Goal: Check status: Check status

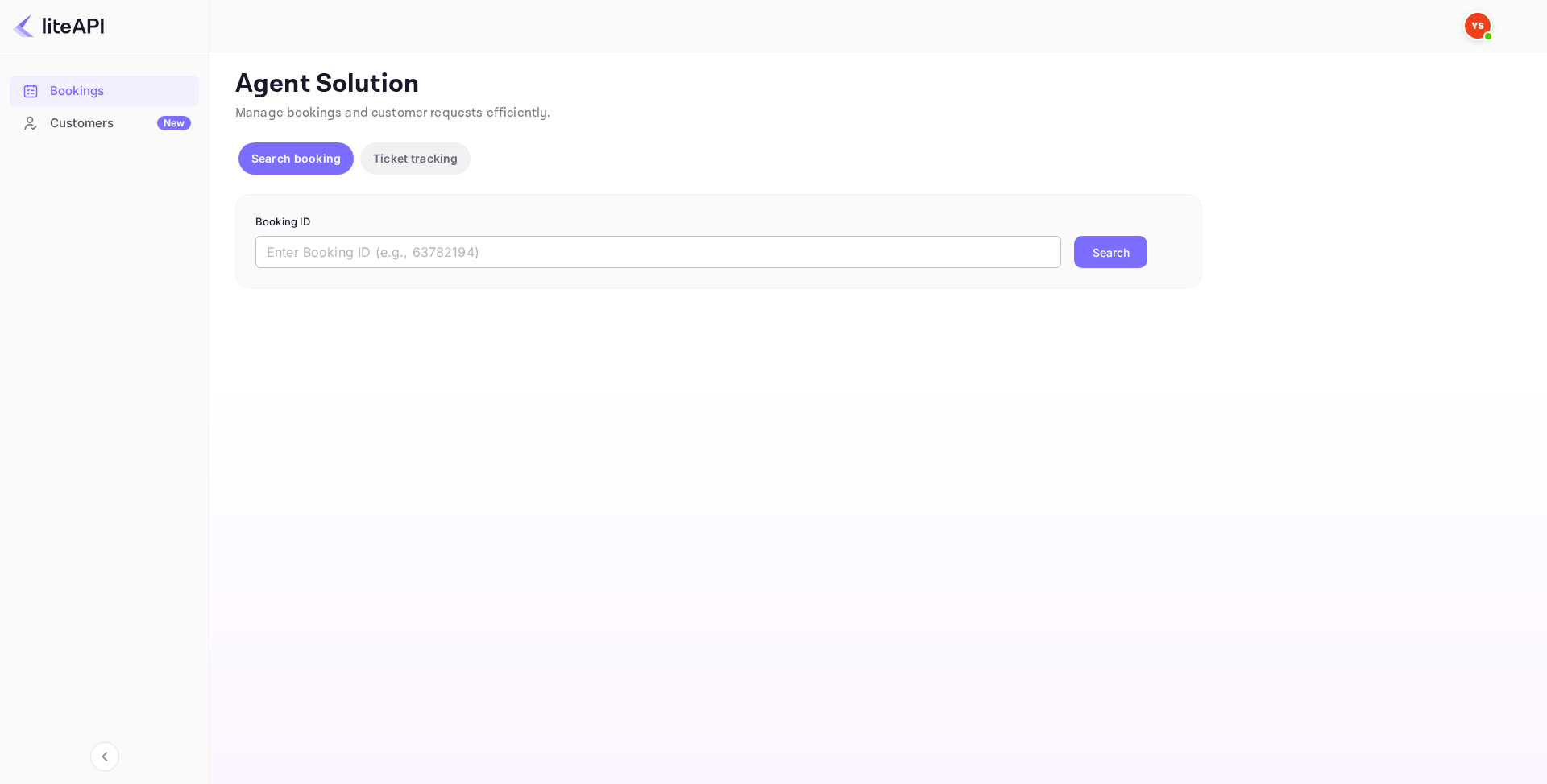
click at [365, 261] on input "text" at bounding box center [658, 252] width 805 height 32
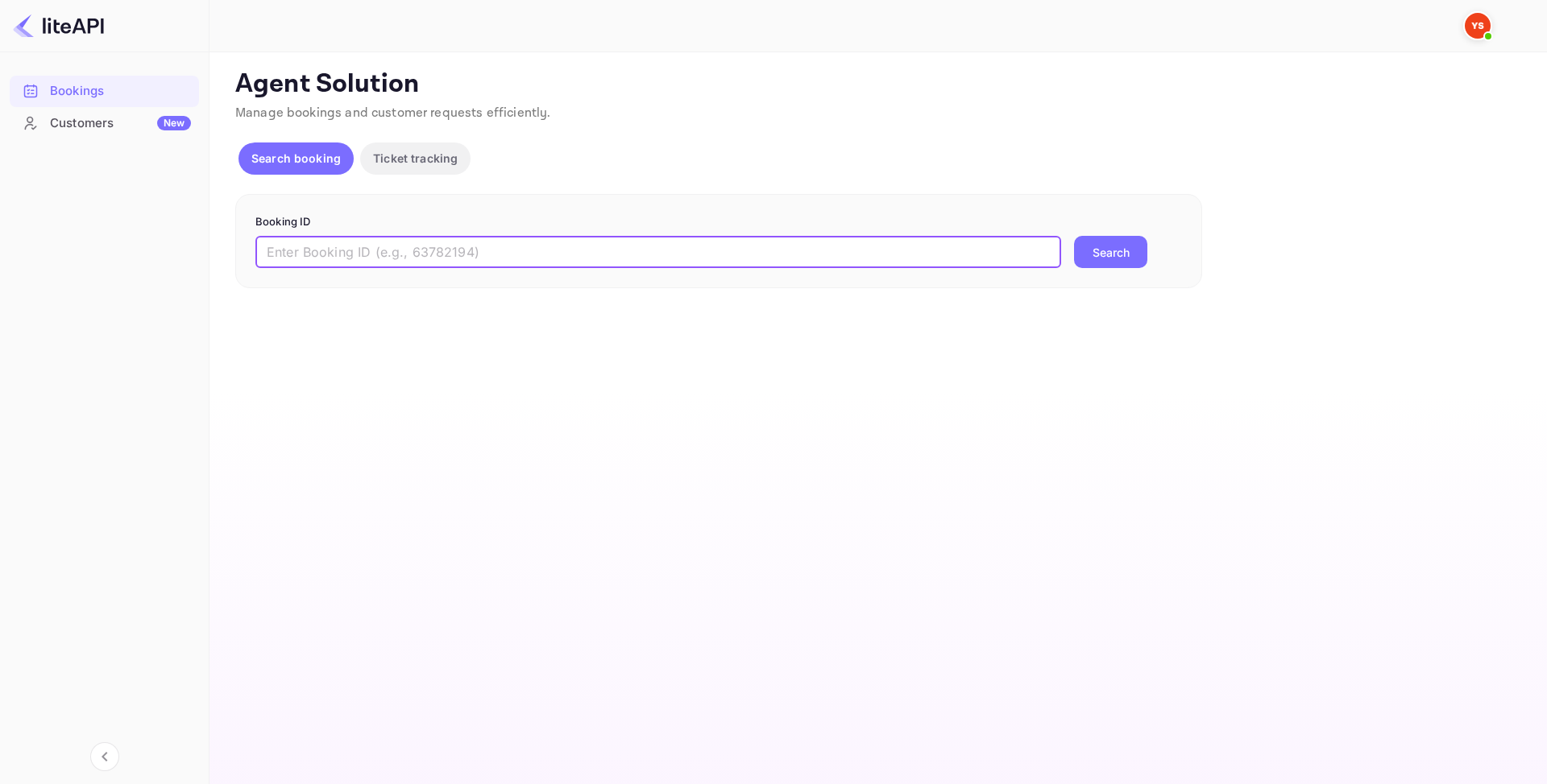
paste input "9319677"
type input "9319677"
click at [1132, 241] on button "Search" at bounding box center [1110, 252] width 73 height 32
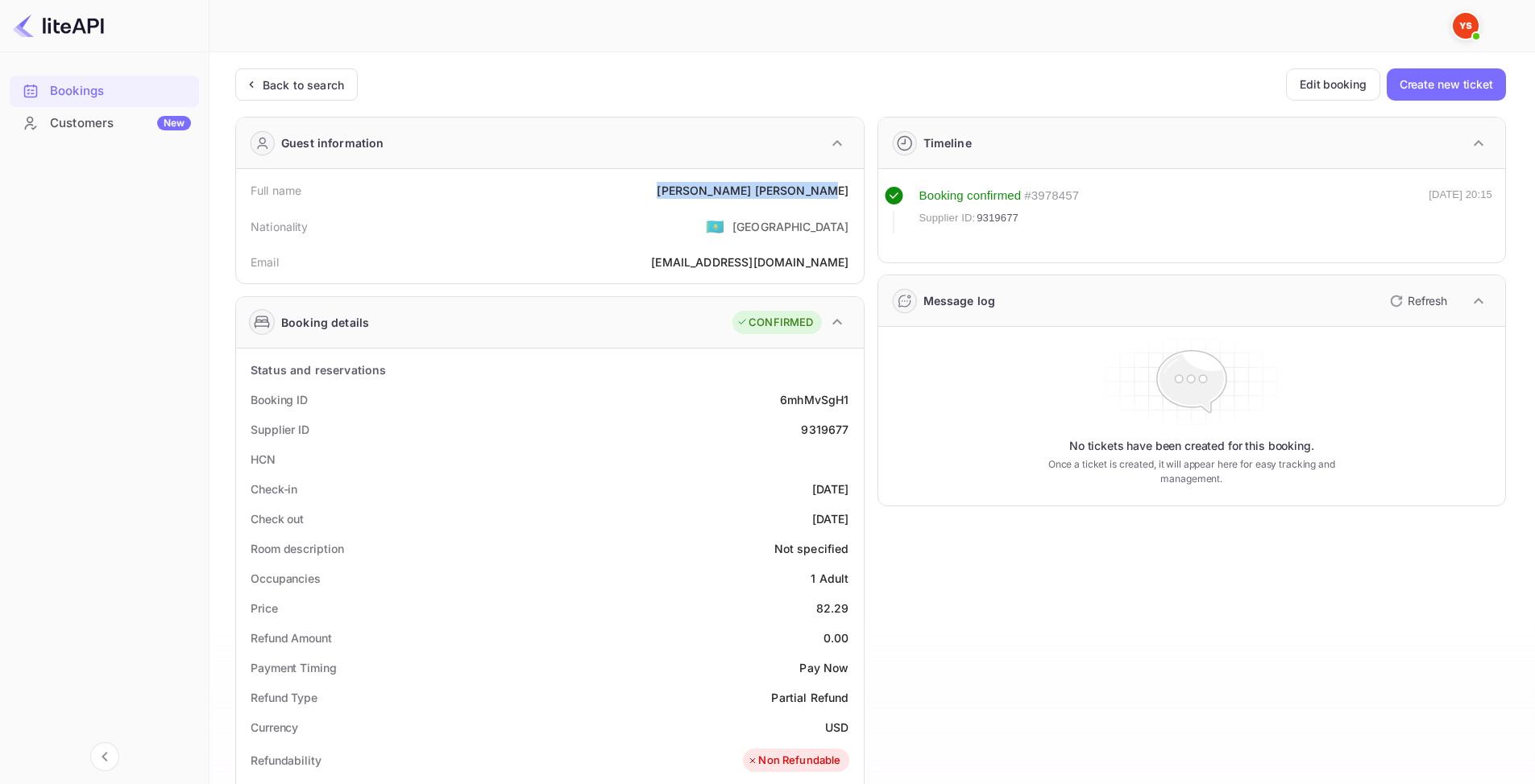
drag, startPoint x: 716, startPoint y: 188, endPoint x: 847, endPoint y: 184, distance: 131.1
click at [847, 184] on div "Full name [PERSON_NAME]" at bounding box center [549, 190] width 615 height 29
copy div "[PERSON_NAME]"
click at [810, 426] on div "9319677" at bounding box center [825, 429] width 48 height 17
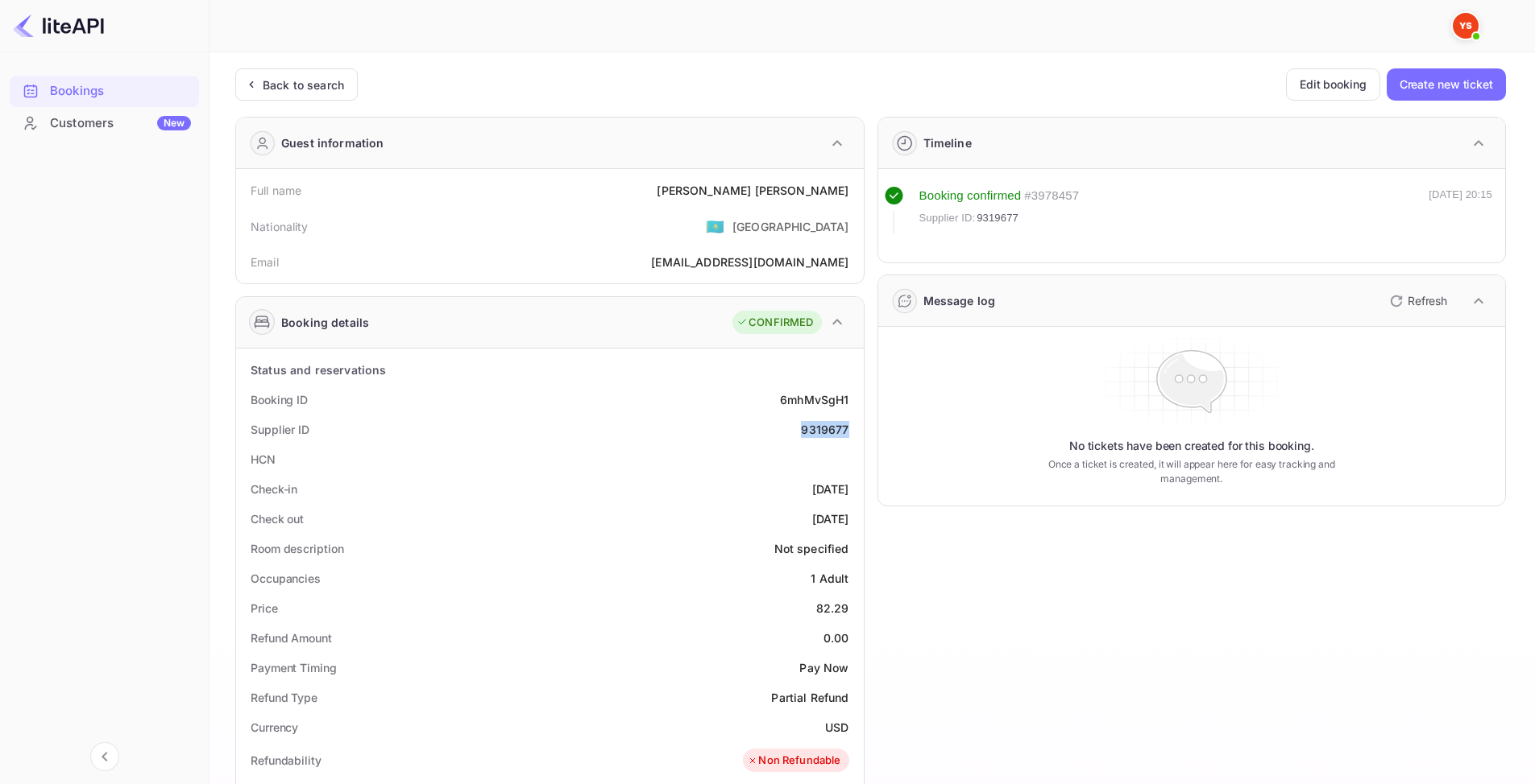
copy div "9319677"
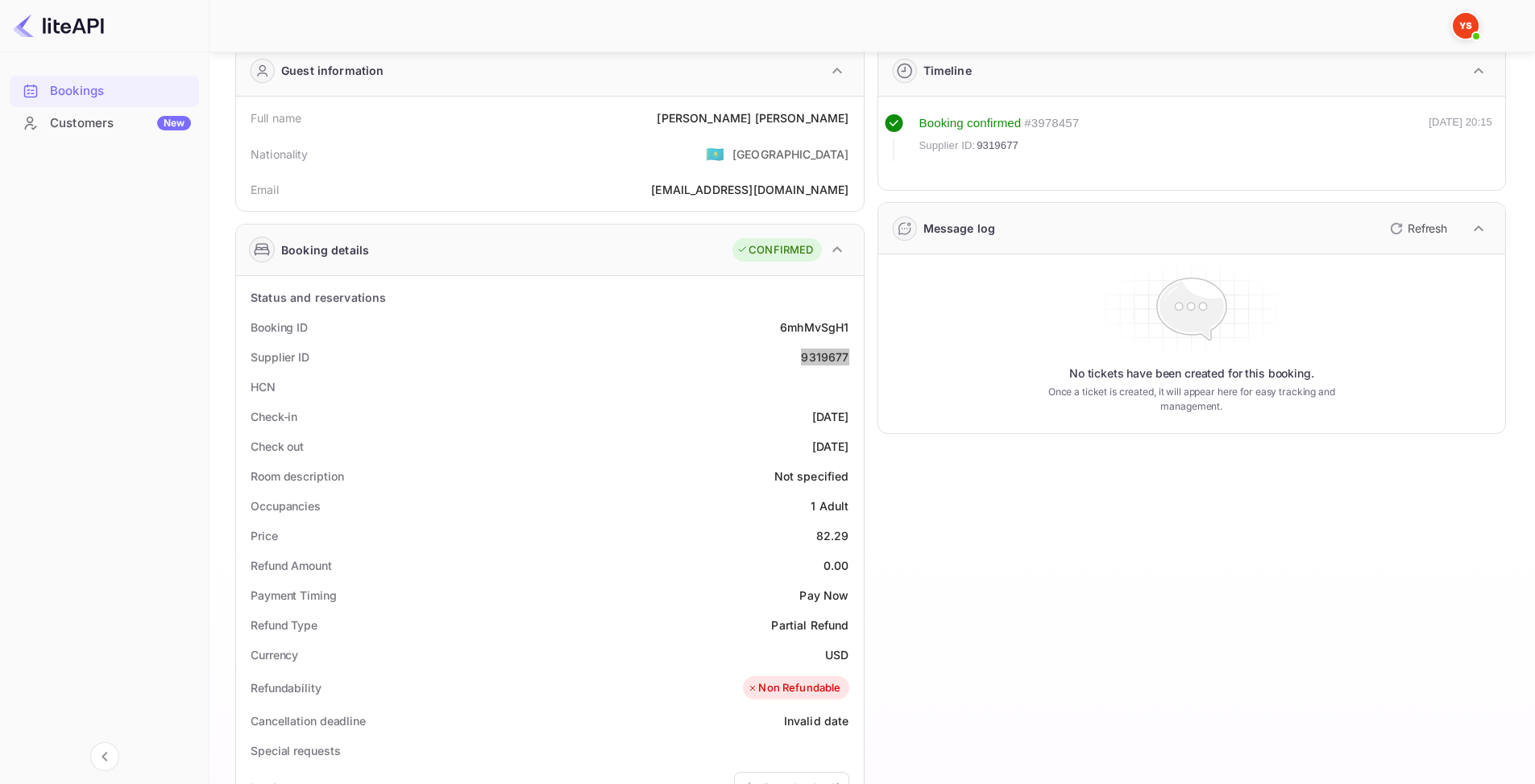
scroll to position [81, 0]
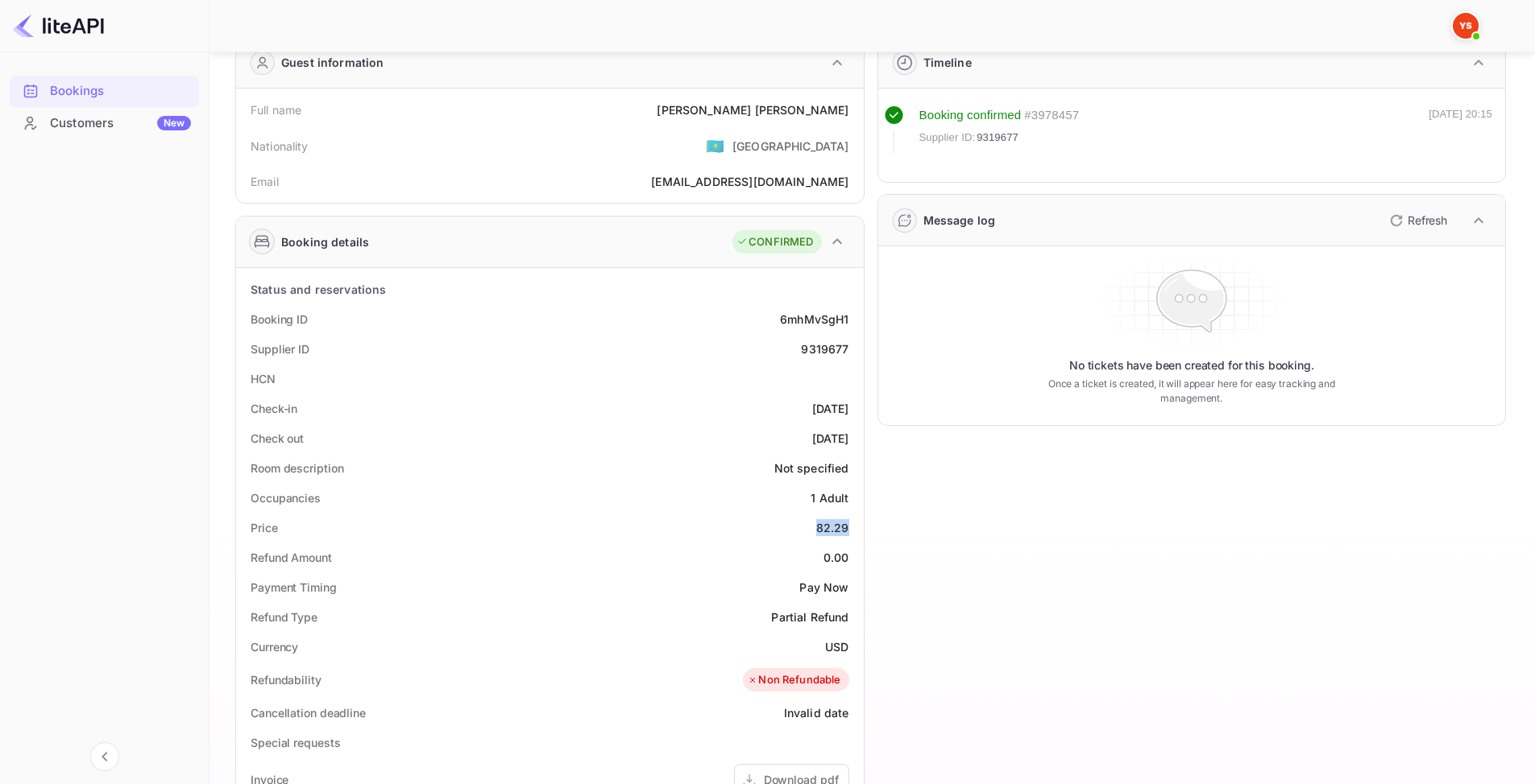
drag, startPoint x: 814, startPoint y: 525, endPoint x: 857, endPoint y: 525, distance: 43.0
click at [857, 525] on div "Price 82.29" at bounding box center [549, 527] width 615 height 29
copy div "82.29"
